Goal: Task Accomplishment & Management: Manage account settings

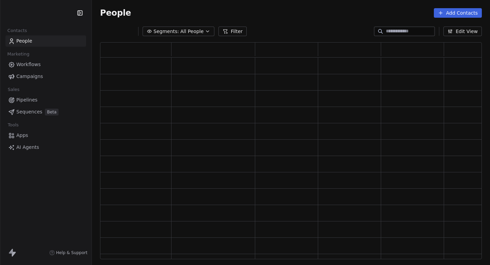
scroll to position [217, 382]
click at [47, 15] on html "C Brain Trust LLC Contacts People Marketing Workflows Campaigns Sales Pipelines…" at bounding box center [245, 132] width 490 height 265
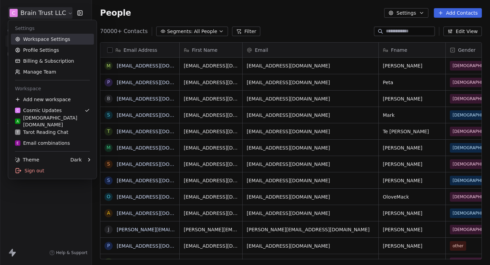
scroll to position [233, 398]
click at [50, 38] on link "Workspace Settings" at bounding box center [52, 39] width 83 height 11
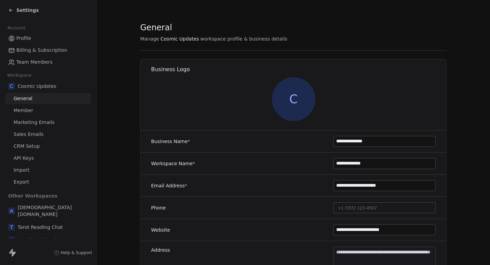
click at [41, 124] on span "Marketing Emails" at bounding box center [34, 122] width 41 height 7
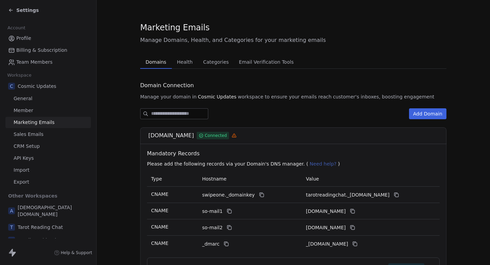
click at [186, 59] on span "Health" at bounding box center [184, 62] width 21 height 10
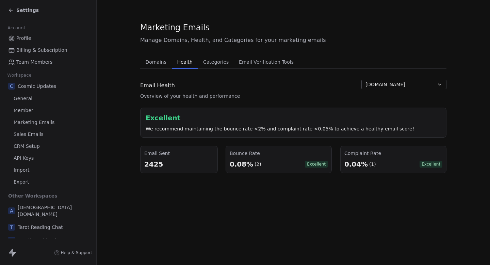
click at [405, 87] on button "[DOMAIN_NAME]" at bounding box center [404, 85] width 85 height 10
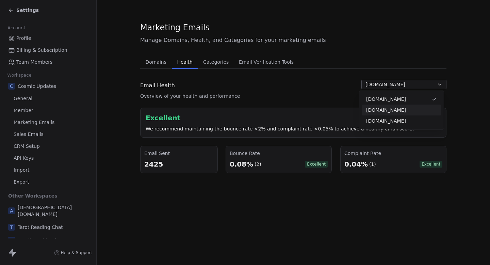
click at [386, 109] on span "[DOMAIN_NAME]" at bounding box center [386, 110] width 40 height 7
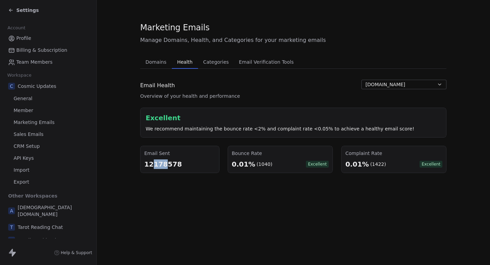
drag, startPoint x: 148, startPoint y: 165, endPoint x: 161, endPoint y: 165, distance: 12.9
click at [161, 165] on div "12178578" at bounding box center [179, 164] width 71 height 10
click at [161, 167] on div "12178578" at bounding box center [179, 164] width 71 height 10
drag, startPoint x: 184, startPoint y: 167, endPoint x: 130, endPoint y: 166, distance: 54.1
click at [130, 166] on section "Marketing Emails Manage Domains, Health, and Categories for your marketing emai…" at bounding box center [294, 97] width 394 height 195
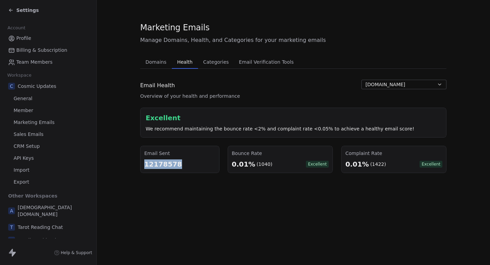
click at [130, 166] on section "Marketing Emails Manage Domains, Health, and Categories for your marketing emai…" at bounding box center [294, 97] width 394 height 195
click at [386, 87] on span "[DOMAIN_NAME]" at bounding box center [386, 84] width 40 height 7
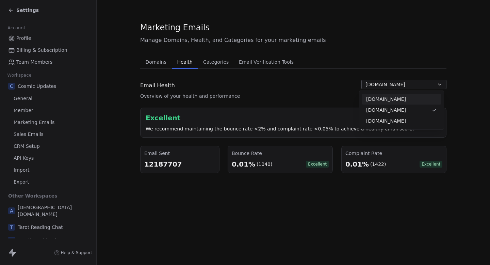
click at [385, 97] on span "[DOMAIN_NAME]" at bounding box center [386, 99] width 40 height 7
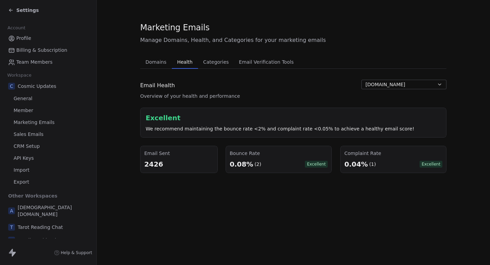
click at [15, 10] on div "Settings" at bounding box center [23, 10] width 31 height 7
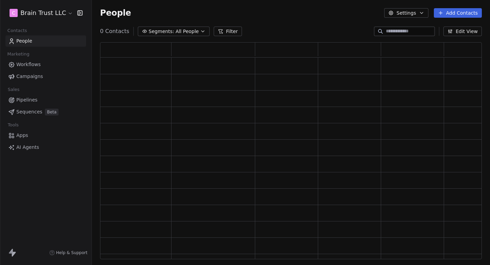
scroll to position [217, 382]
click at [34, 76] on span "Campaigns" at bounding box center [29, 76] width 27 height 7
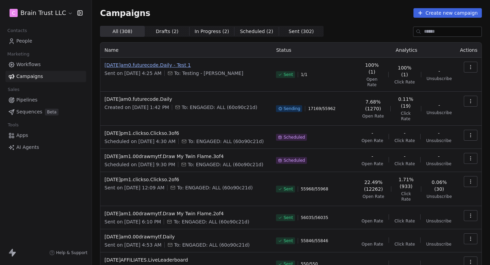
click at [193, 66] on span "[DATE]am0.futurecode.Daily - Test 1" at bounding box center [186, 65] width 163 height 7
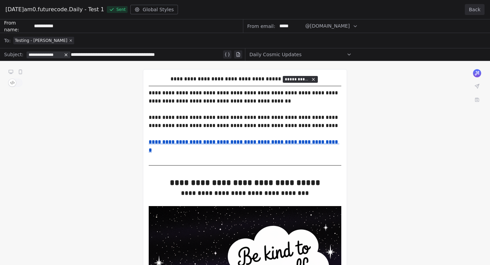
click at [479, 6] on button "Back" at bounding box center [475, 9] width 20 height 11
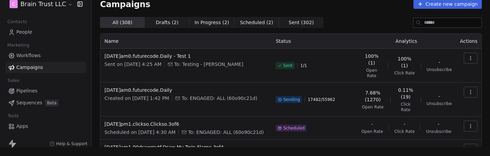
click at [472, 87] on button "button" at bounding box center [471, 92] width 14 height 11
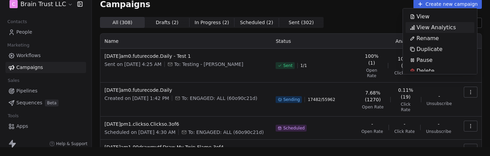
click at [435, 29] on span "View Analytics" at bounding box center [436, 27] width 39 height 8
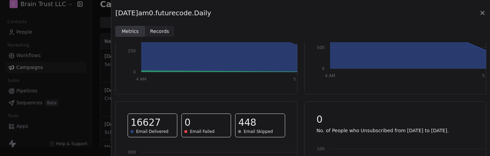
scroll to position [167, 0]
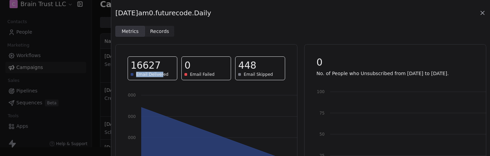
drag, startPoint x: 137, startPoint y: 74, endPoint x: 163, endPoint y: 74, distance: 26.6
click at [163, 74] on span "Email Delivered" at bounding box center [152, 74] width 32 height 5
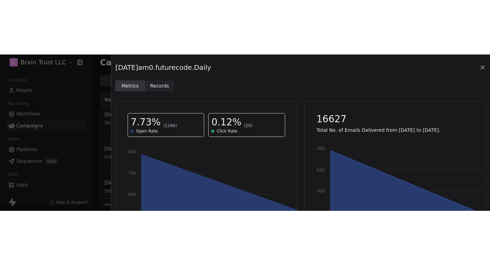
scroll to position [0, 0]
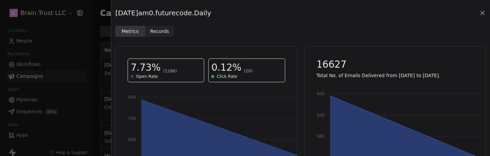
click at [481, 15] on icon at bounding box center [482, 12] width 3 height 3
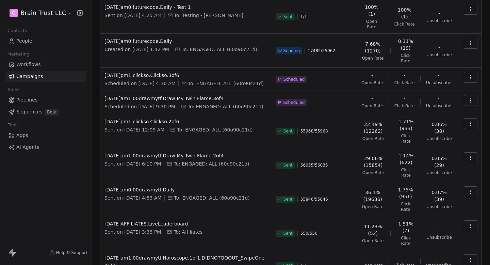
scroll to position [133, 0]
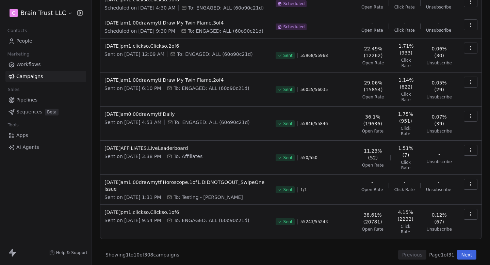
click at [465, 256] on button "Next" at bounding box center [466, 255] width 19 height 10
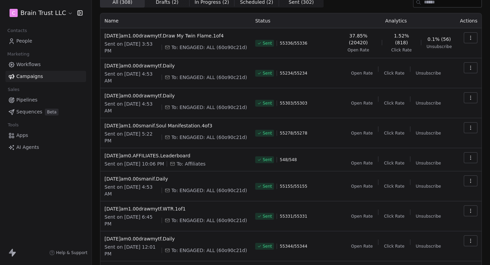
scroll to position [29, 0]
click at [322, 13] on div "All ( 308 ) All ( 308 ) Drafts ( 2 ) Drafts ( 2 ) In Progress ( 2 ) In Progress…" at bounding box center [291, 169] width 382 height 345
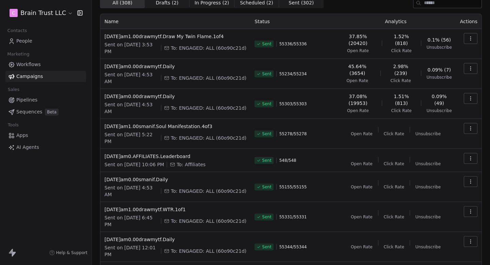
click at [296, 4] on span "Sent ( 302 )" at bounding box center [301, 2] width 25 height 7
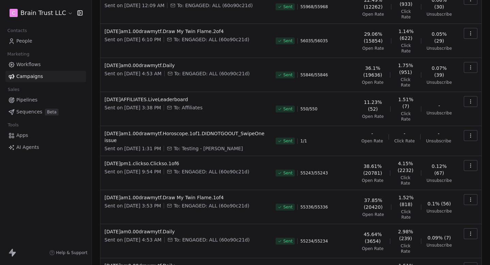
scroll to position [142, 0]
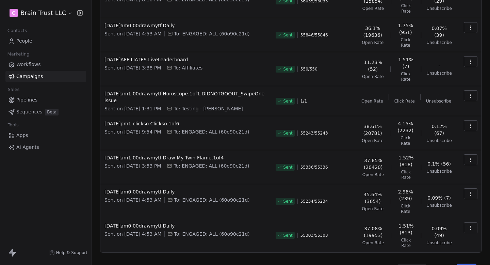
click at [468, 263] on button "Next" at bounding box center [466, 268] width 19 height 10
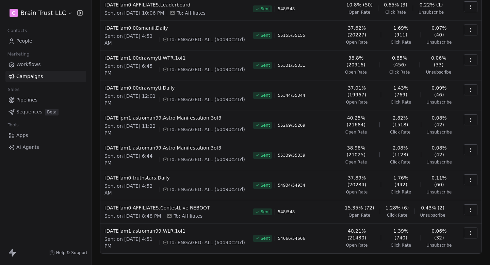
scroll to position [108, 0]
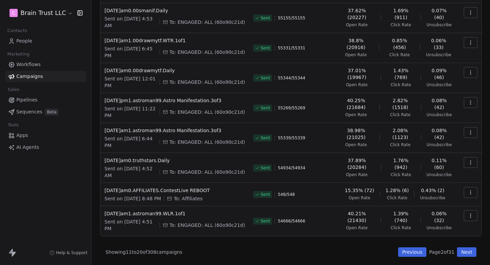
click at [465, 254] on button "Next" at bounding box center [466, 252] width 19 height 10
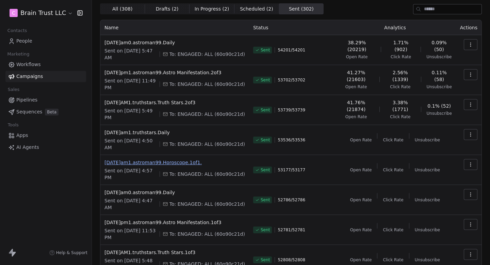
scroll to position [0, 0]
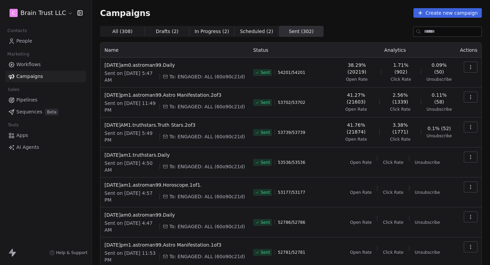
click at [42, 39] on link "People" at bounding box center [45, 40] width 81 height 11
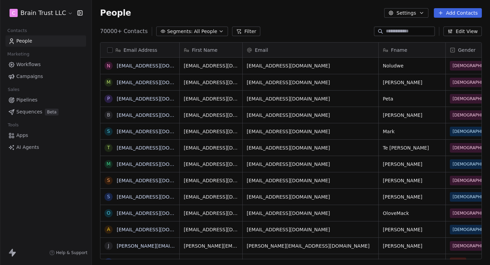
scroll to position [233, 398]
click at [35, 17] on html "C Brain Trust LLC Contacts People Marketing Workflows Campaigns Sales Pipelines…" at bounding box center [245, 132] width 490 height 265
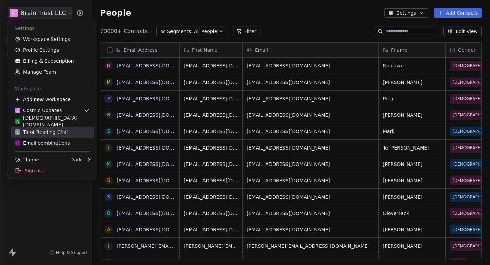
click at [53, 132] on div "T Tarot Reading Chat" at bounding box center [41, 132] width 53 height 7
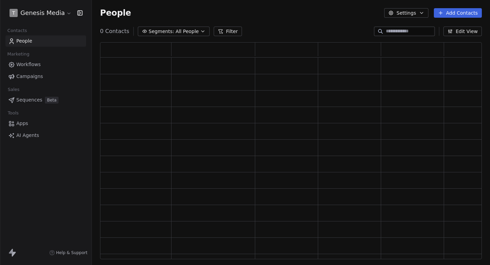
scroll to position [217, 382]
click at [42, 75] on link "Campaigns" at bounding box center [45, 76] width 81 height 11
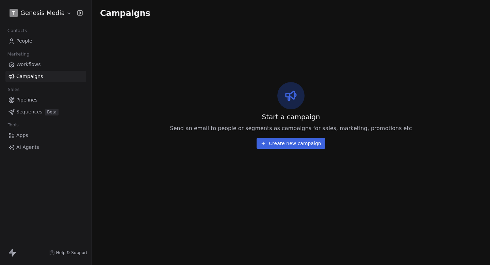
click at [27, 17] on html "T Genesis Media Contacts People Marketing Workflows Campaigns Sales Pipelines S…" at bounding box center [245, 132] width 490 height 265
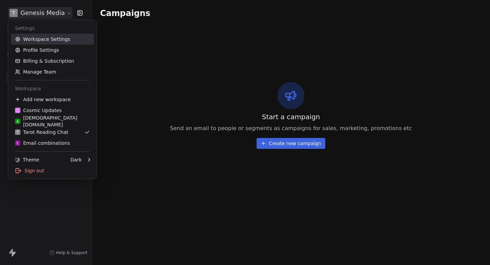
click at [37, 37] on link "Workspace Settings" at bounding box center [52, 39] width 83 height 11
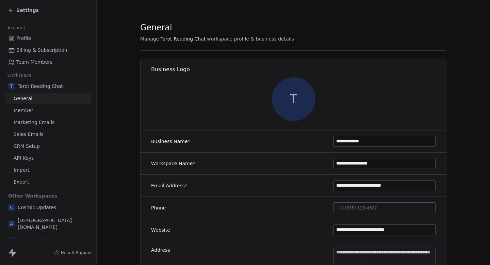
click at [30, 120] on span "Marketing Emails" at bounding box center [34, 122] width 41 height 7
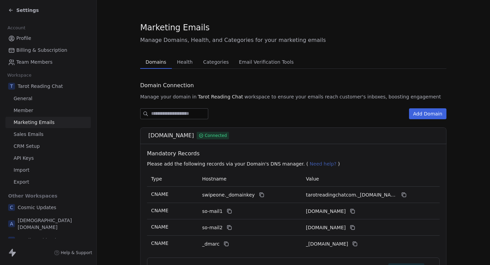
click at [174, 65] on span "Health" at bounding box center [184, 62] width 21 height 10
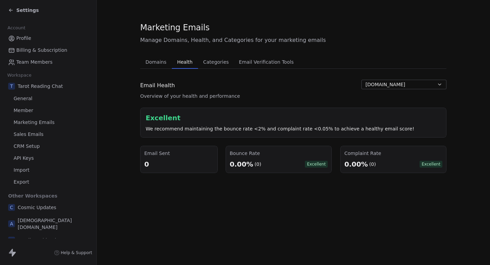
click at [397, 84] on span "[DOMAIN_NAME]" at bounding box center [386, 84] width 40 height 7
click at [332, 101] on html "Settings Account Profile Billing & Subscription Team Members Workspace T Tarot …" at bounding box center [245, 132] width 490 height 265
click at [17, 9] on span "Settings" at bounding box center [27, 10] width 22 height 7
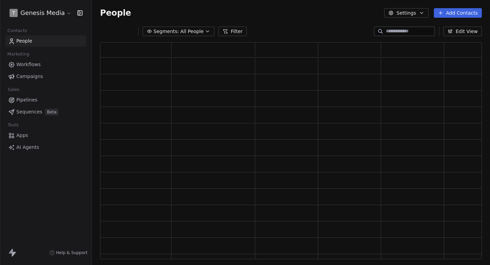
scroll to position [217, 382]
click at [46, 64] on link "Workflows" at bounding box center [45, 64] width 81 height 11
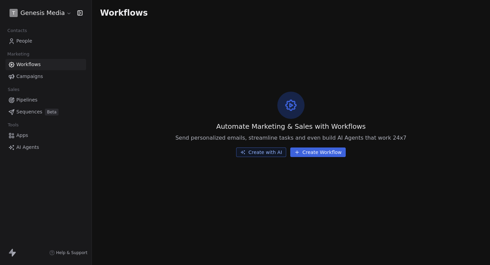
click at [46, 11] on html "T Genesis Media Contacts People Marketing Workflows Campaigns Sales Pipelines S…" at bounding box center [245, 132] width 490 height 265
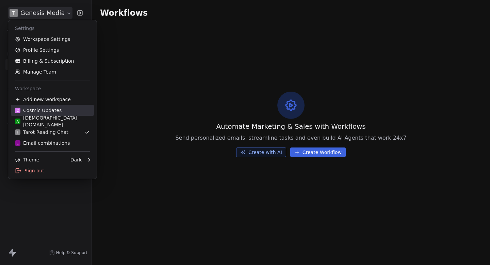
click at [52, 111] on div "C Cosmic Updates" at bounding box center [38, 110] width 47 height 7
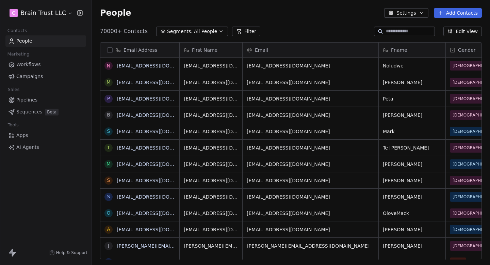
scroll to position [233, 398]
click at [42, 63] on link "Workflows" at bounding box center [45, 64] width 81 height 11
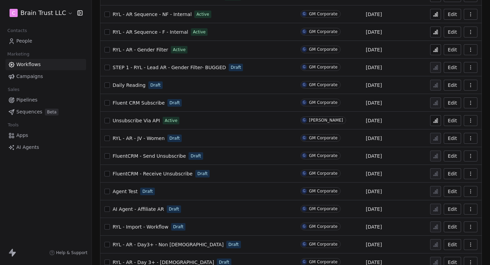
scroll to position [223, 0]
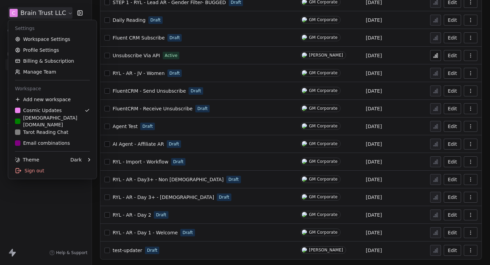
click at [34, 12] on html "C Brain Trust LLC Contacts People Marketing Workflows Campaigns Sales Pipelines…" at bounding box center [245, 132] width 490 height 265
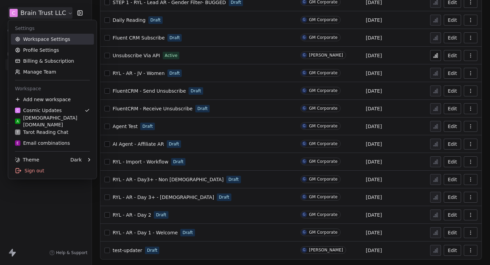
click at [45, 38] on link "Workspace Settings" at bounding box center [52, 39] width 83 height 11
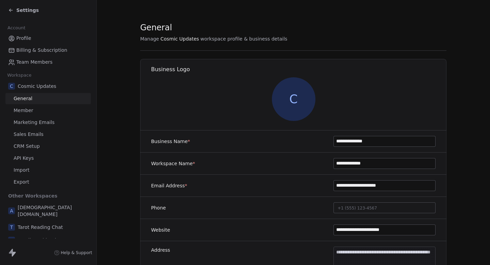
click at [47, 122] on span "Marketing Emails" at bounding box center [34, 122] width 41 height 7
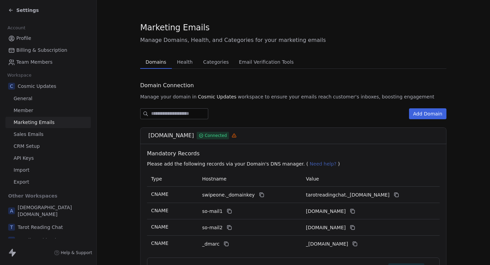
drag, startPoint x: 138, startPoint y: 134, endPoint x: 189, endPoint y: 135, distance: 51.1
click at [189, 135] on div "[DOMAIN_NAME] Connected" at bounding box center [293, 135] width 306 height 17
click at [189, 135] on span "[DOMAIN_NAME]" at bounding box center [171, 135] width 46 height 8
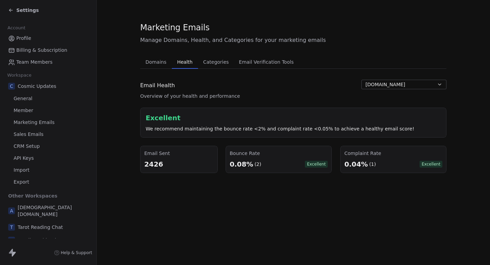
click at [179, 63] on span "Health" at bounding box center [185, 62] width 21 height 10
click at [35, 224] on span "Tarot Reading Chat" at bounding box center [40, 227] width 45 height 7
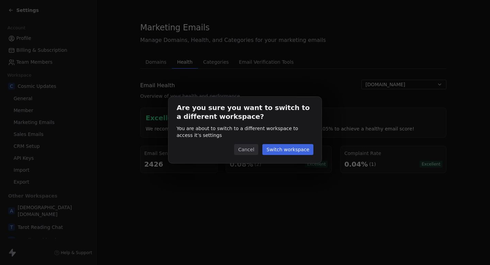
click at [273, 152] on button "Switch workspace" at bounding box center [287, 149] width 51 height 11
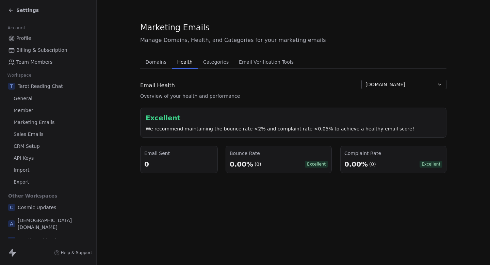
click at [12, 8] on icon at bounding box center [10, 9] width 5 height 5
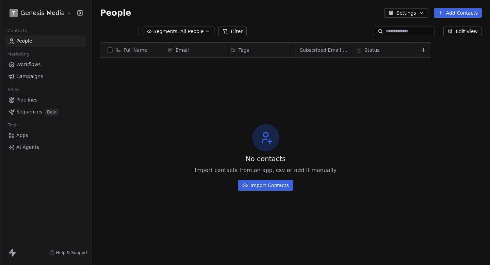
scroll to position [233, 398]
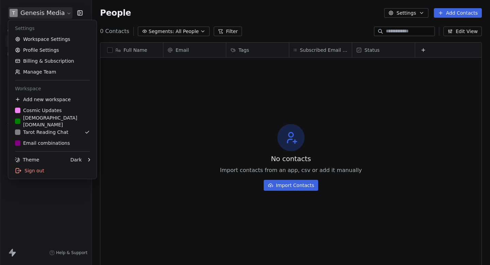
click at [44, 14] on html "T Genesis Media Contacts People Marketing Workflows Campaigns Sales Pipelines S…" at bounding box center [245, 132] width 490 height 265
click at [42, 38] on link "Workspace Settings" at bounding box center [52, 39] width 83 height 11
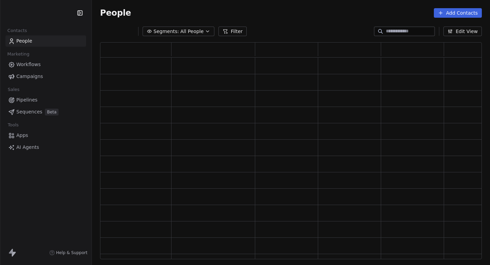
scroll to position [217, 382]
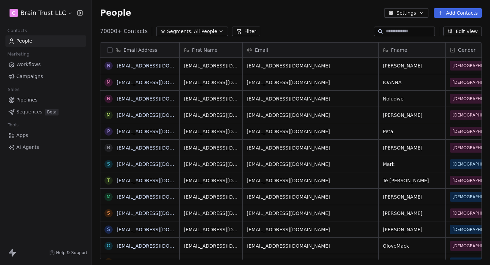
scroll to position [233, 398]
